Goal: Task Accomplishment & Management: Use online tool/utility

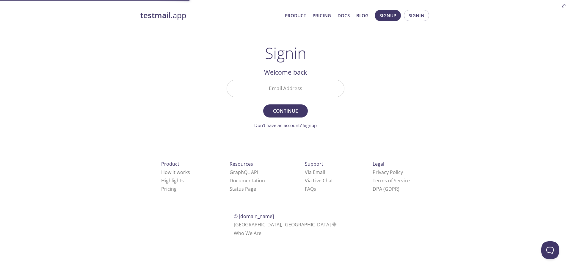
click at [285, 86] on input "Email Address" at bounding box center [285, 88] width 117 height 17
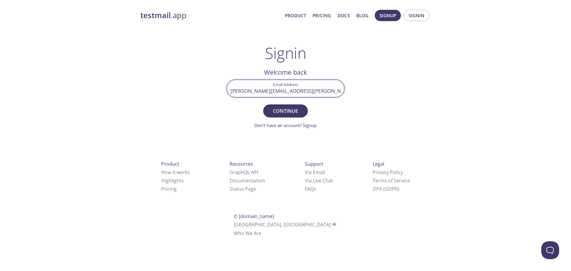
type input "[PERSON_NAME][EMAIL_ADDRESS][PERSON_NAME][DOMAIN_NAME]"
click at [263, 104] on button "Continue" at bounding box center [285, 110] width 45 height 13
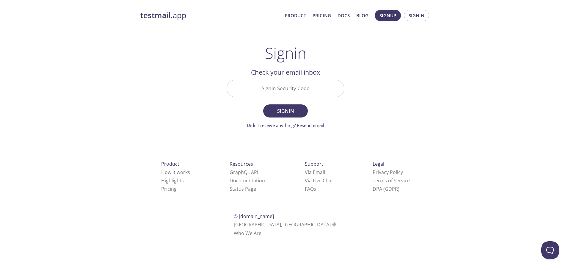
click at [280, 85] on input "Signin Security Code" at bounding box center [285, 88] width 117 height 17
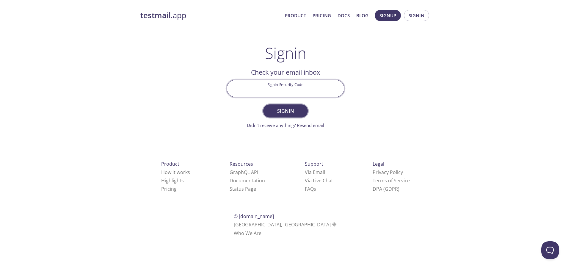
paste input "YRC3QK9"
type input "YRC3QK9"
click at [288, 109] on span "Signin" at bounding box center [286, 111] width 32 height 8
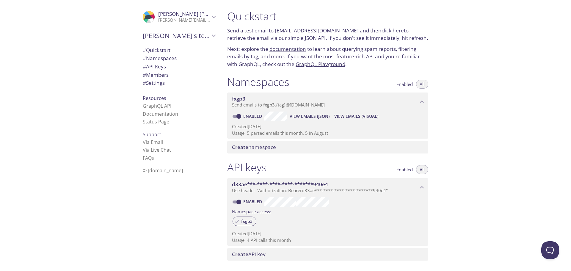
click at [328, 117] on span "View Emails (JSON)" at bounding box center [310, 116] width 40 height 7
